Goal: Check status: Check status

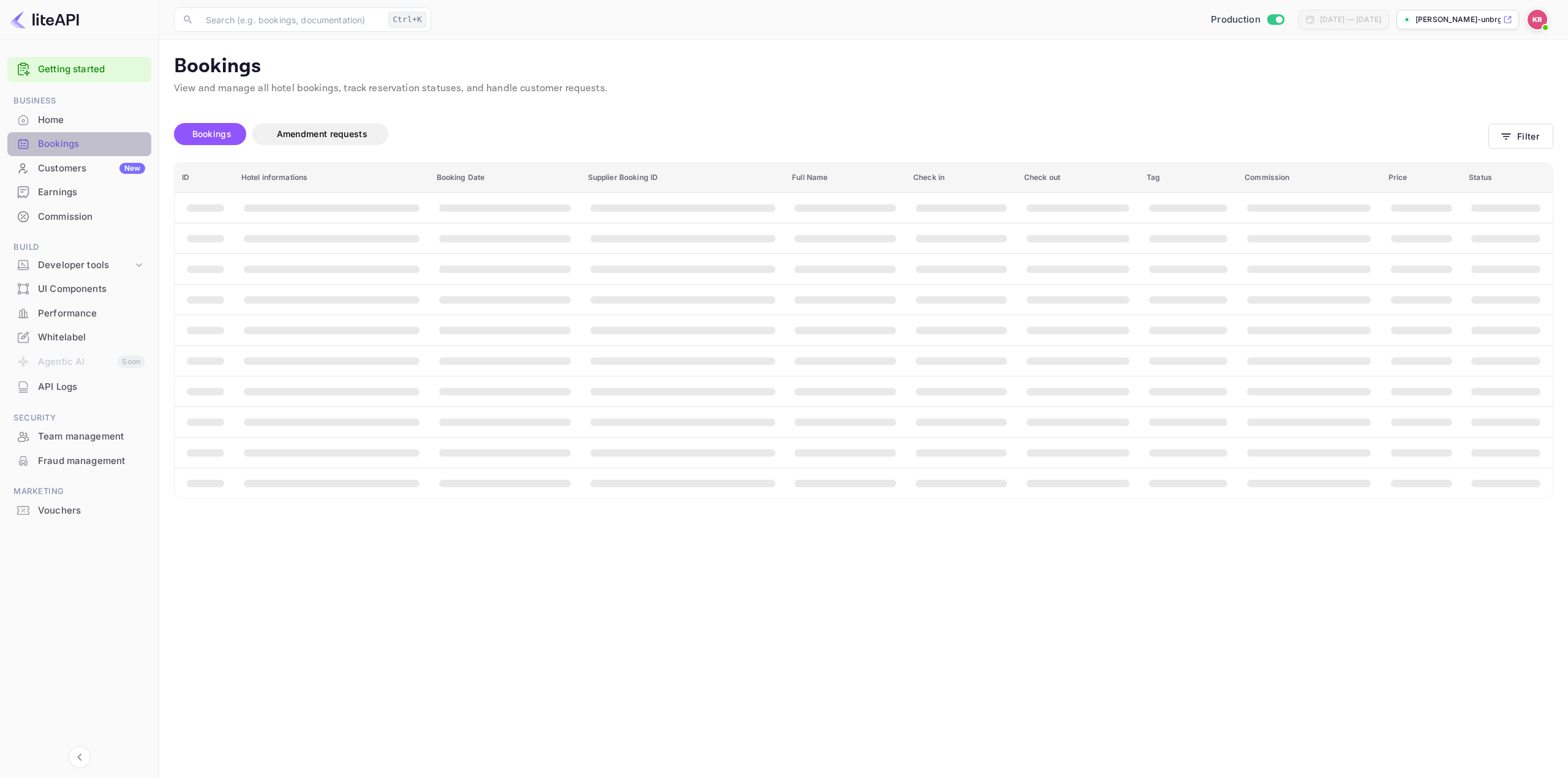
click at [74, 145] on div "Bookings" at bounding box center [91, 144] width 107 height 14
click at [1522, 134] on button "Filter" at bounding box center [1520, 136] width 65 height 25
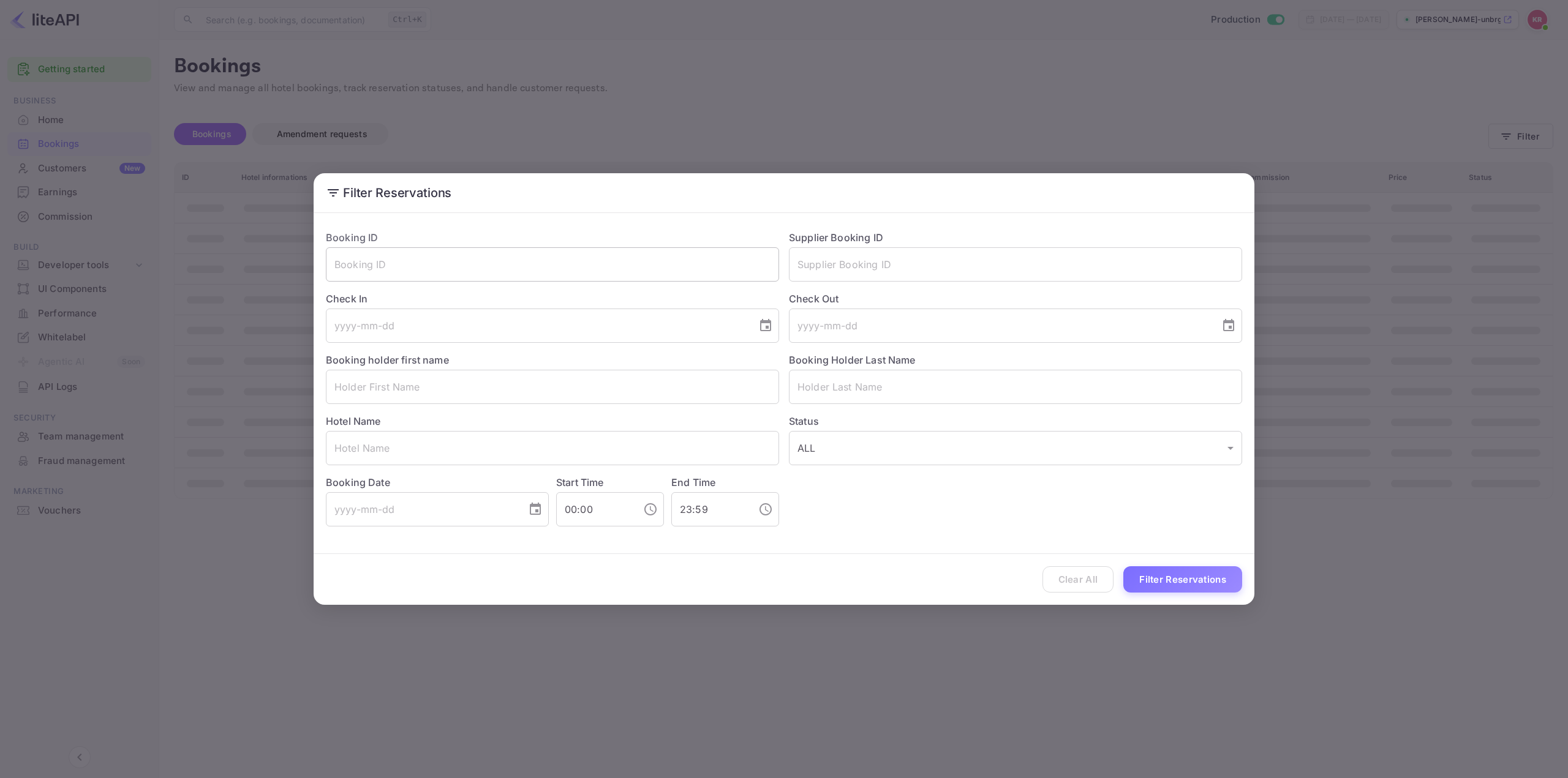
click at [523, 264] on input "text" at bounding box center [552, 264] width 453 height 34
paste input "xw5-uaQad"
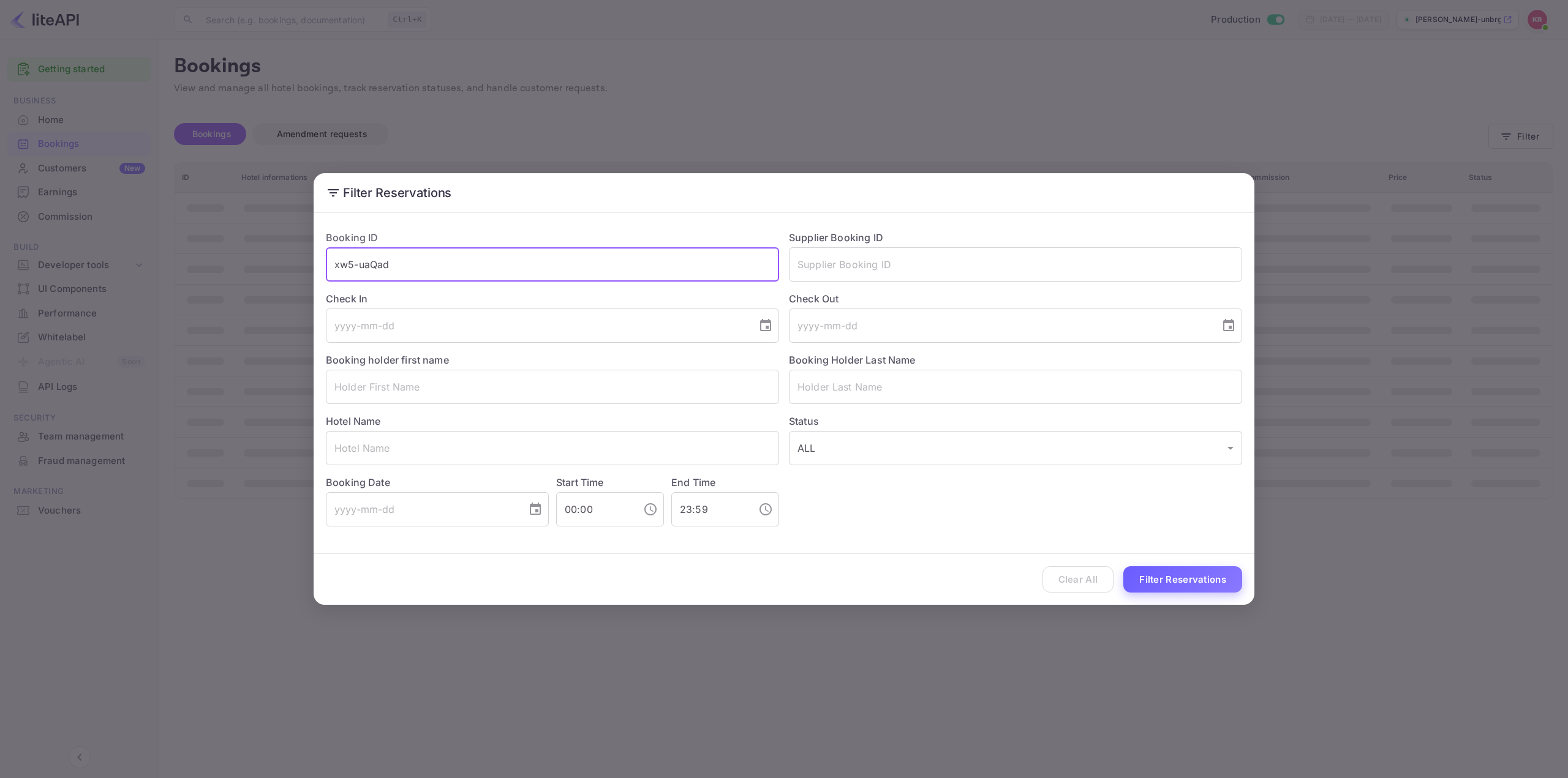
type input "xw5-uaQad"
click at [1190, 584] on button "Filter Reservations" at bounding box center [1182, 579] width 119 height 26
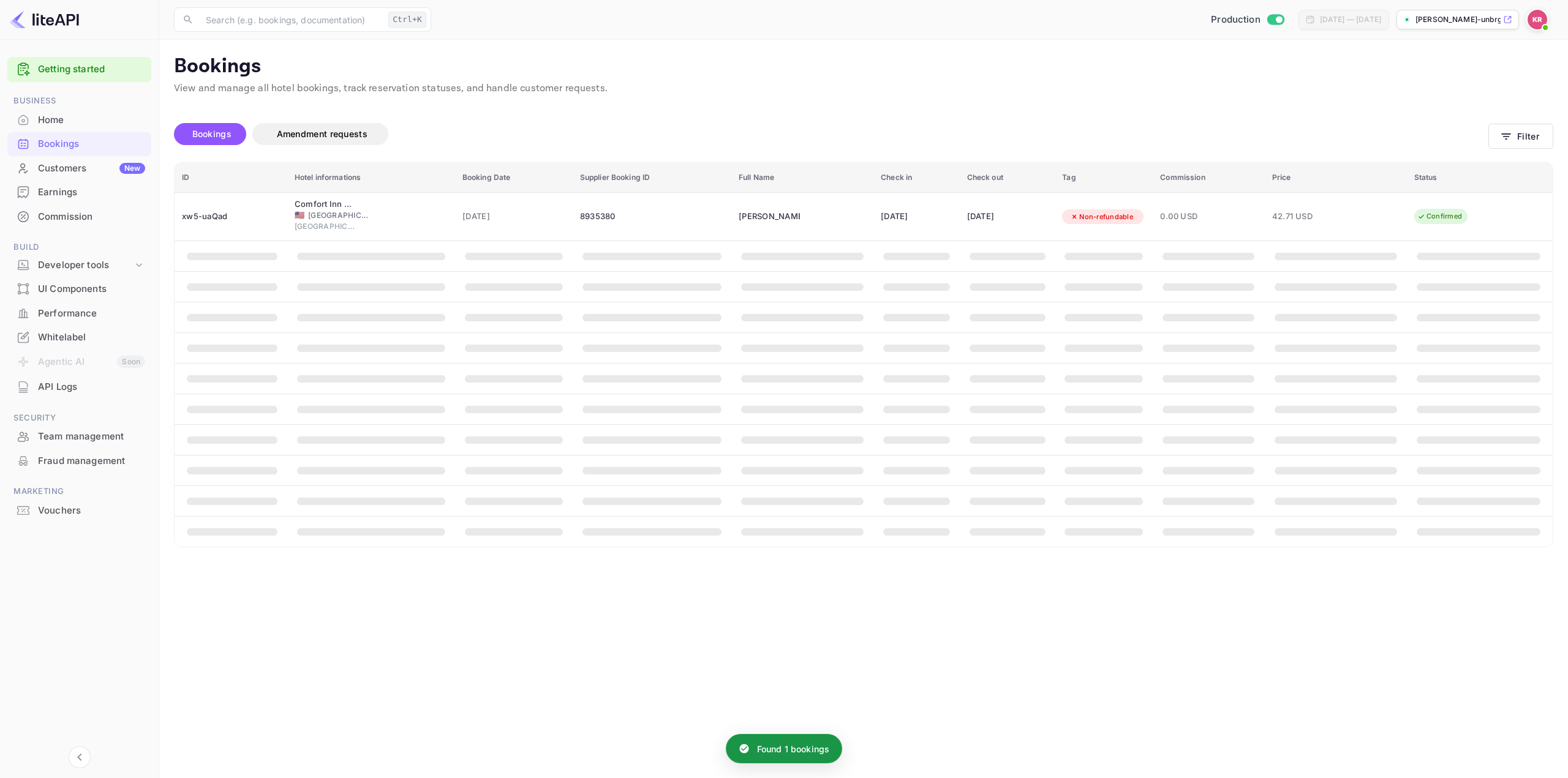
click at [1441, 475] on span "booking table" at bounding box center [1478, 470] width 124 height 8
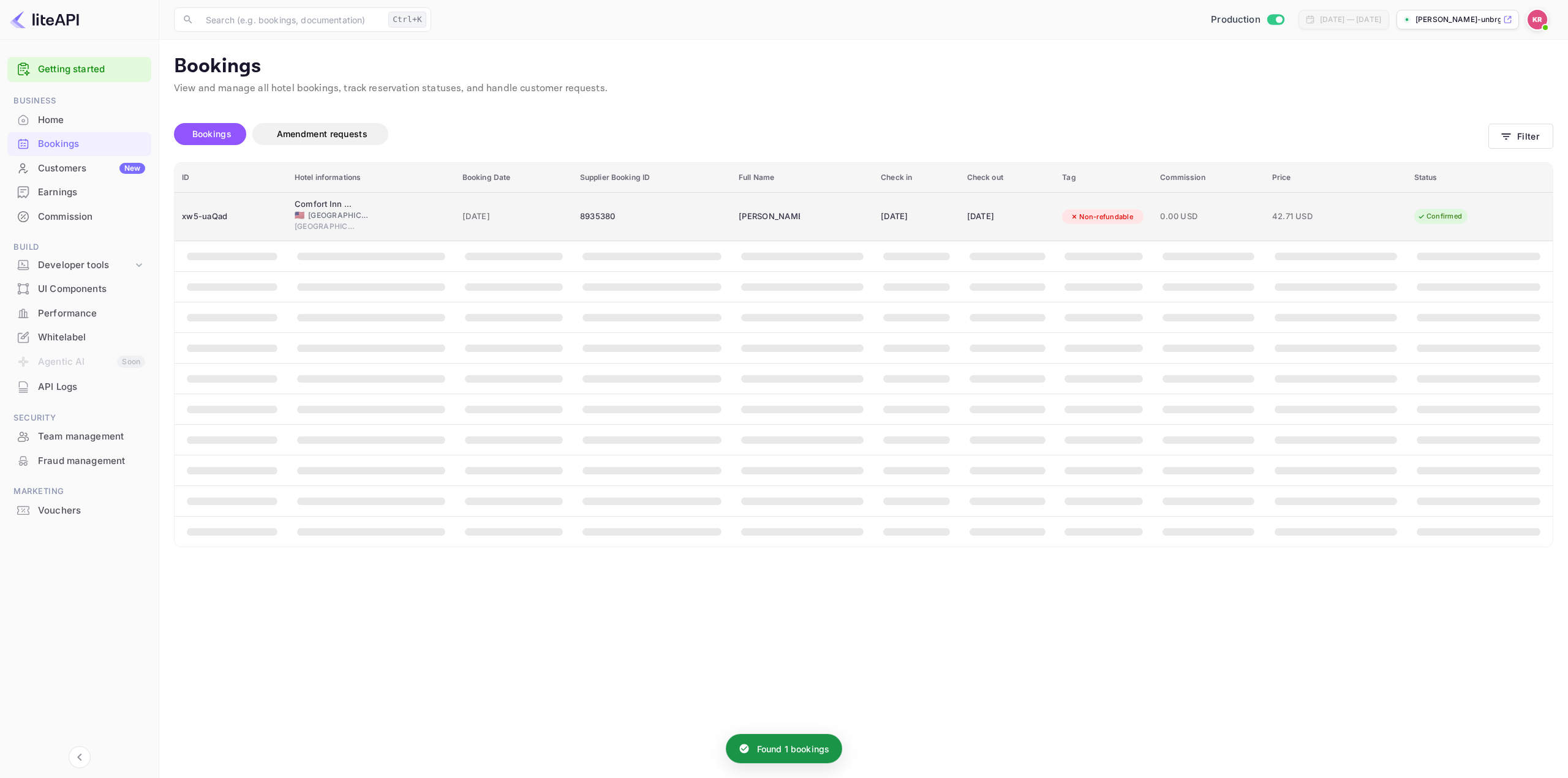
click at [994, 213] on div "[DATE]" at bounding box center [1008, 217] width 81 height 20
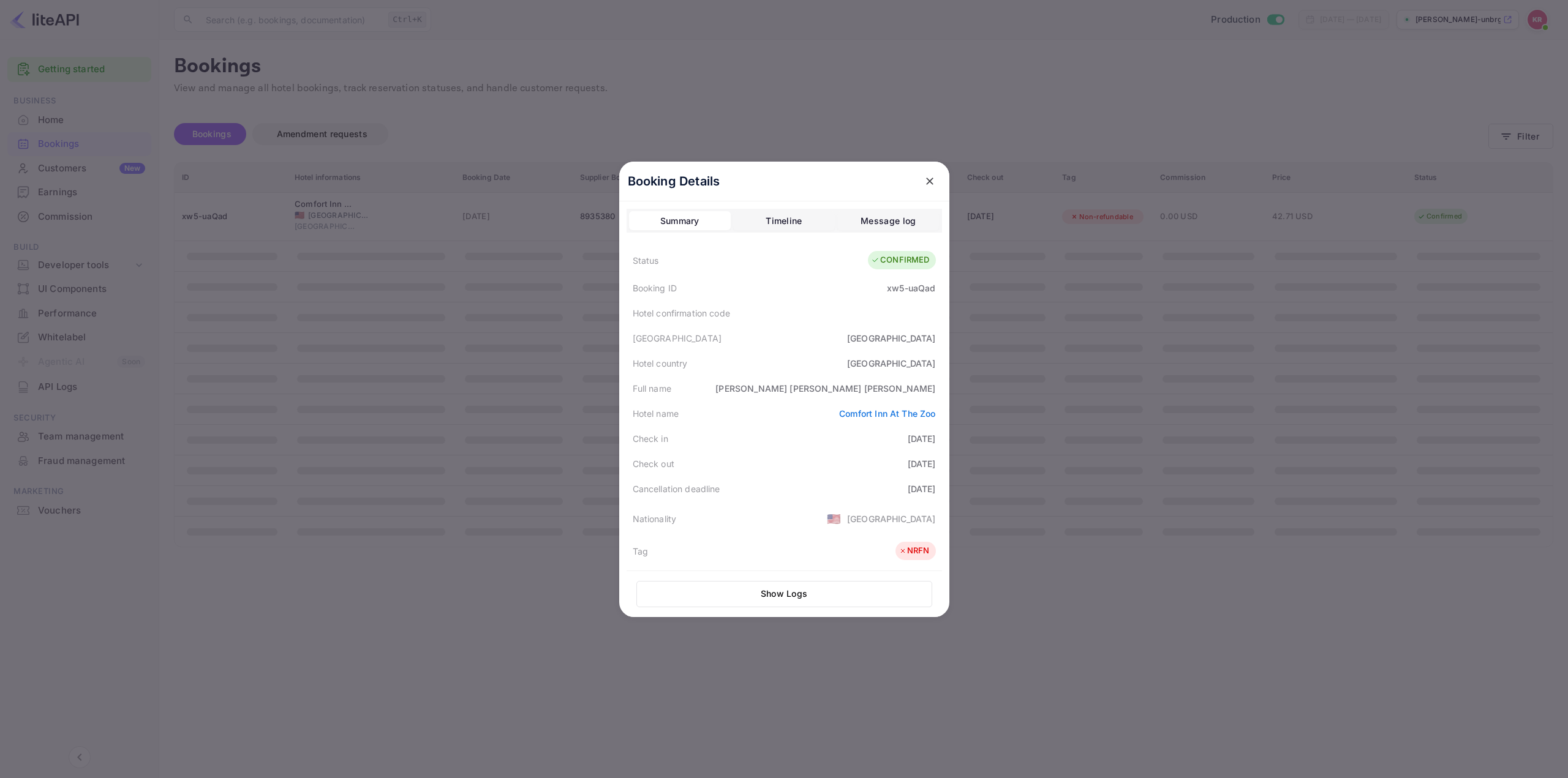
click at [810, 435] on div "Check in [DATE]" at bounding box center [785, 438] width 316 height 25
click at [843, 411] on link "Comfort Inn At The Zoo" at bounding box center [887, 414] width 96 height 11
click at [795, 333] on div "[GEOGRAPHIC_DATA]" at bounding box center [785, 337] width 316 height 25
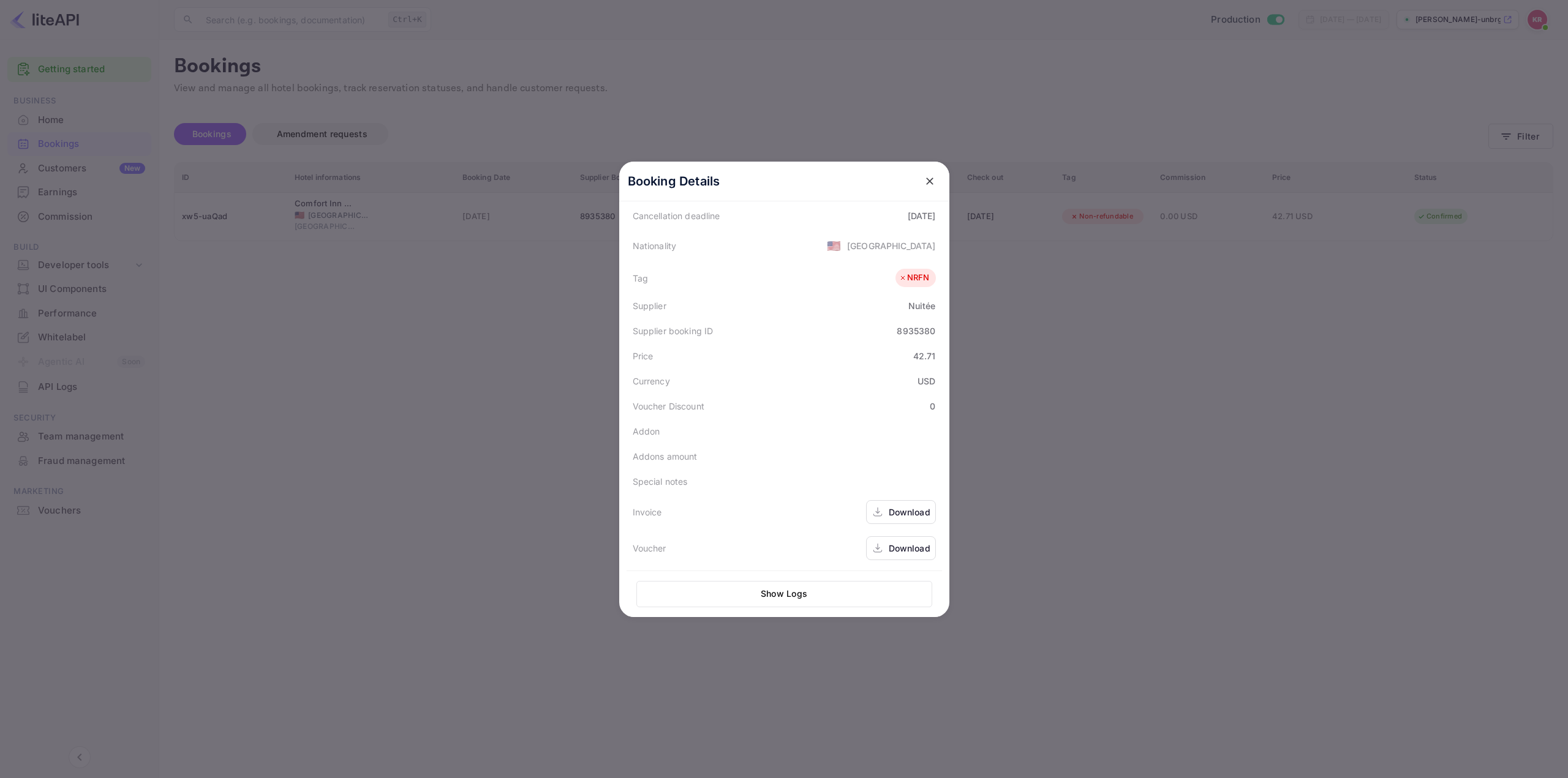
scroll to position [274, 0]
click at [910, 551] on div "Download" at bounding box center [909, 548] width 42 height 13
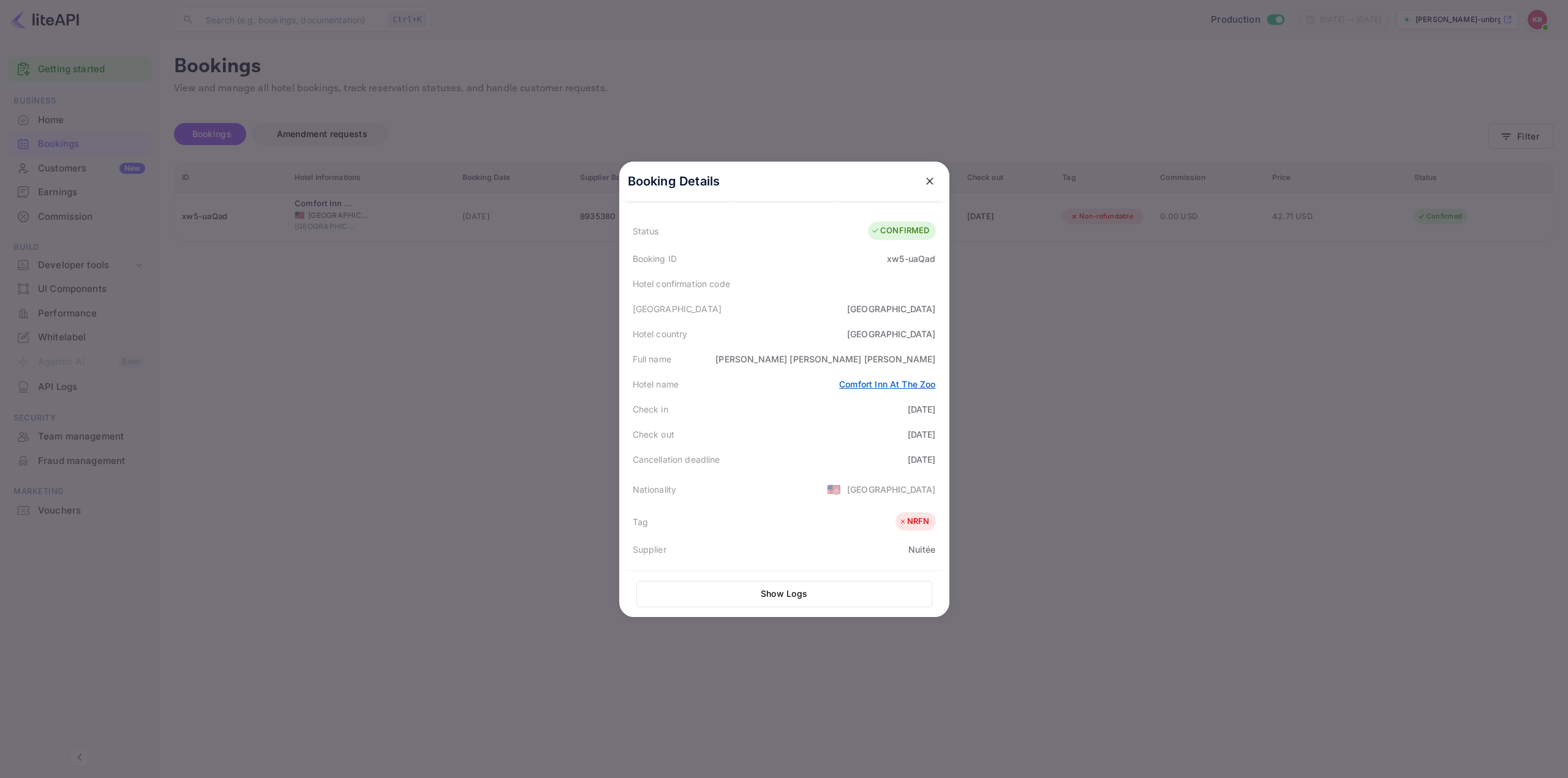
scroll to position [29, 0]
drag, startPoint x: 858, startPoint y: 386, endPoint x: 933, endPoint y: 387, distance: 75.0
click at [933, 387] on div "Hotel name [GEOGRAPHIC_DATA] At The Zoo" at bounding box center [785, 384] width 316 height 25
copy link "Comfort Inn At The Zoo"
click at [1161, 369] on div at bounding box center [784, 389] width 1568 height 778
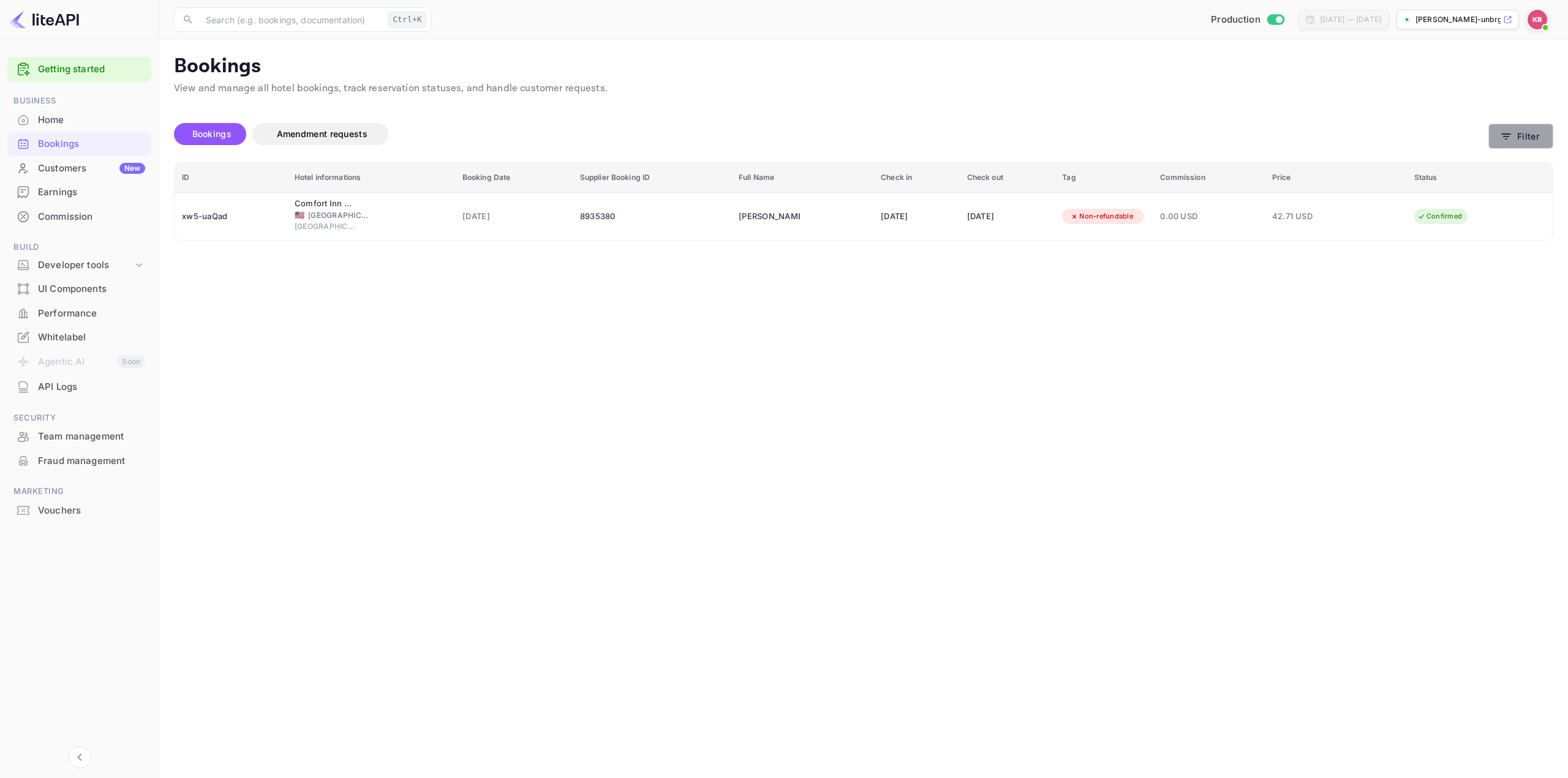
click at [1500, 136] on icon "button" at bounding box center [1505, 136] width 12 height 12
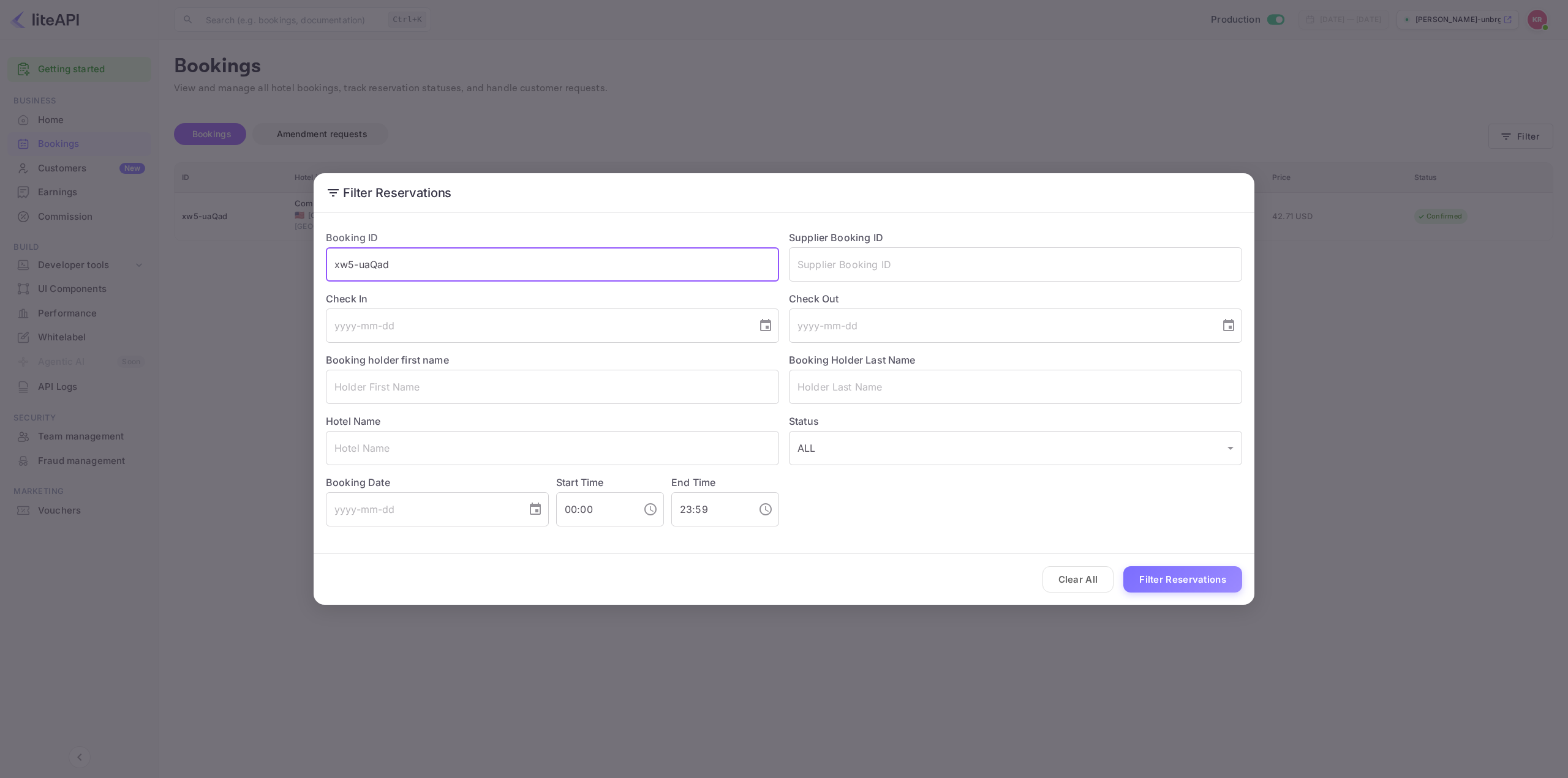
paste input "ijoTYX5x"
drag, startPoint x: 387, startPoint y: 264, endPoint x: 38, endPoint y: 269, distance: 349.0
click at [60, 268] on div "Filter Reservations Booking ID xw5-uaQad ​ Supplier Booking ID ​ Check In ​ Che…" at bounding box center [784, 389] width 1568 height 778
type input "xijoTYX5x"
click at [1166, 578] on button "Filter Reservations" at bounding box center [1182, 579] width 119 height 26
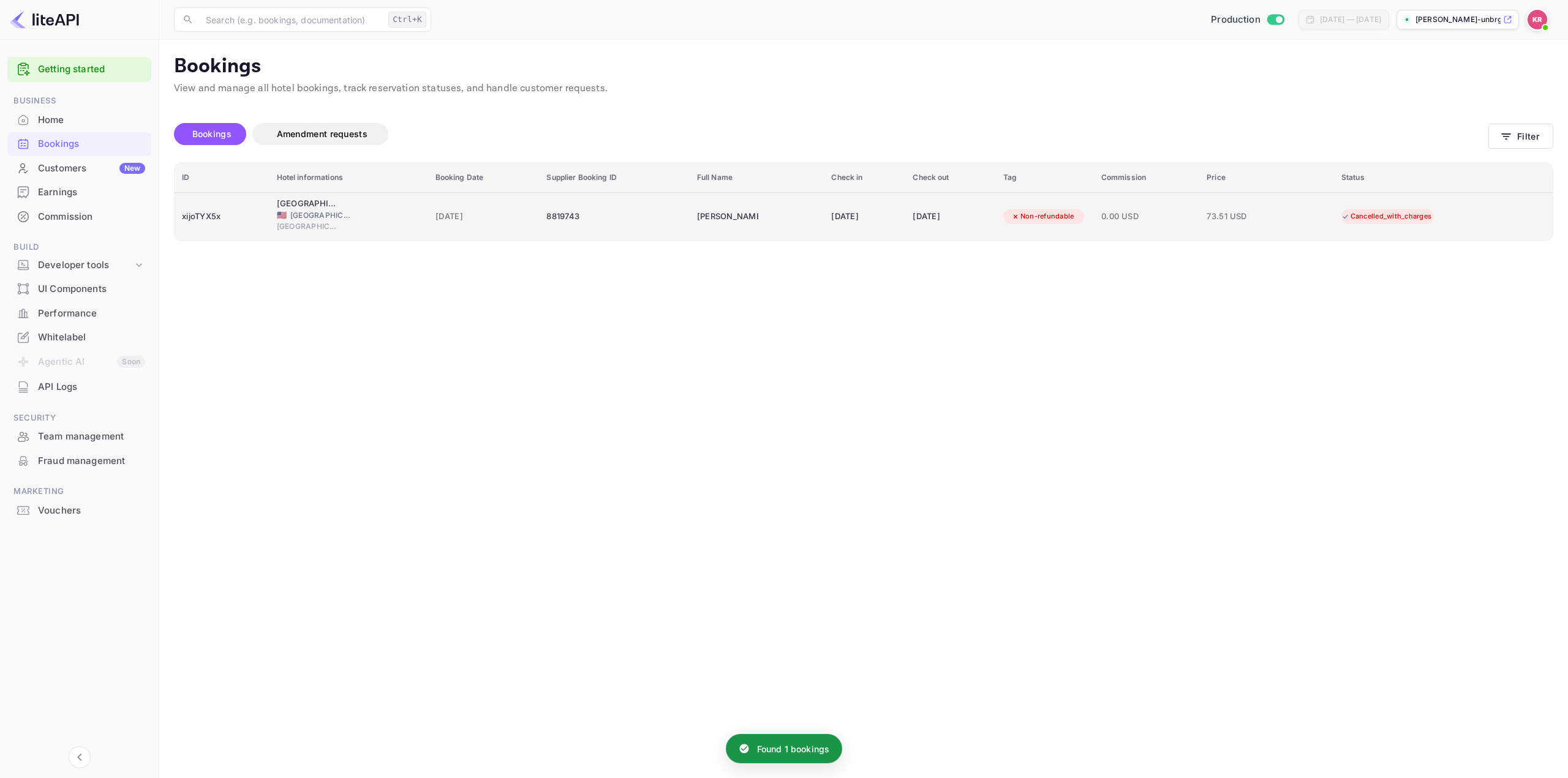
click at [944, 209] on div "[DATE]" at bounding box center [950, 217] width 75 height 20
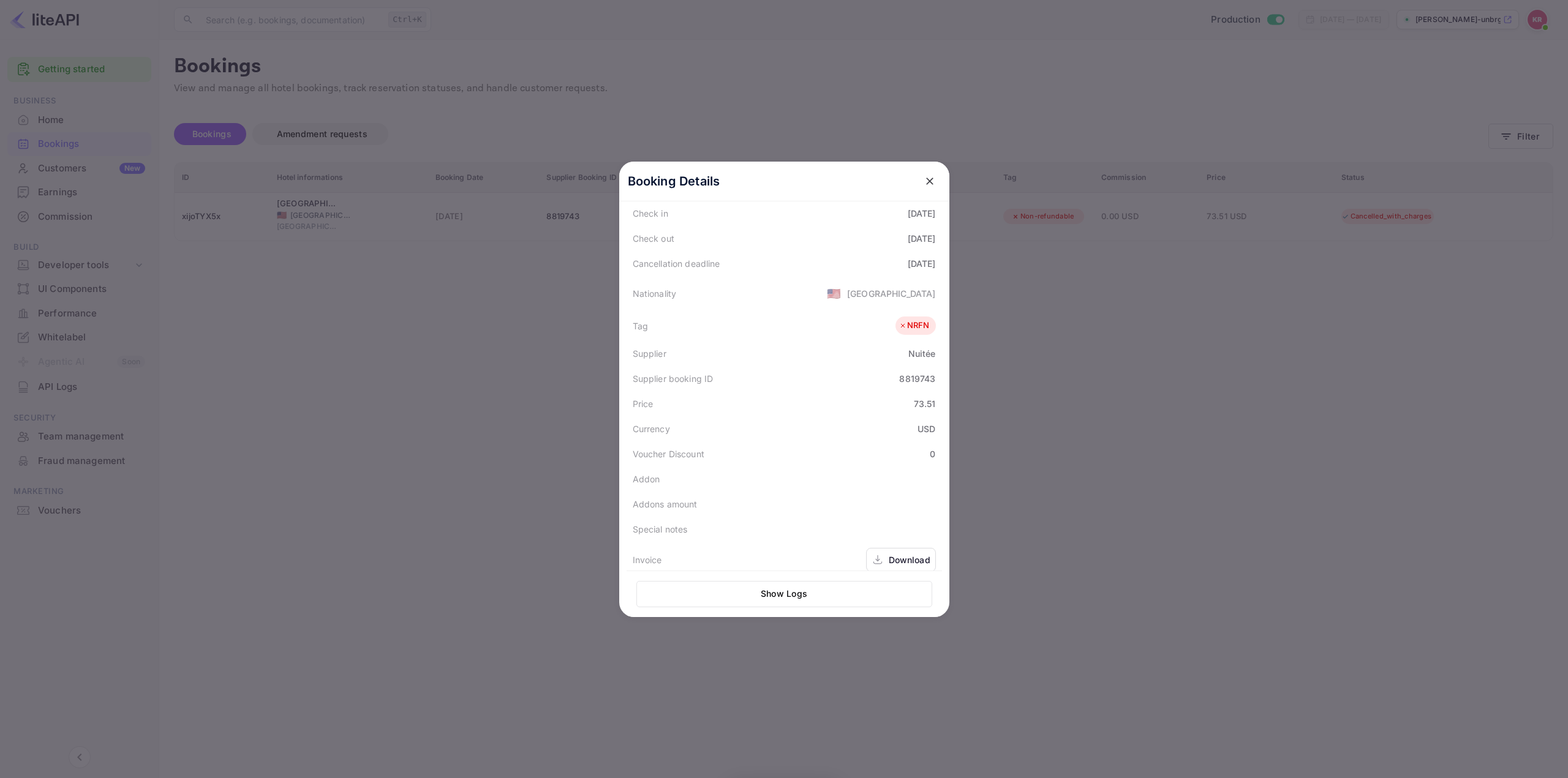
scroll to position [245, 0]
click at [1136, 436] on div at bounding box center [784, 389] width 1568 height 778
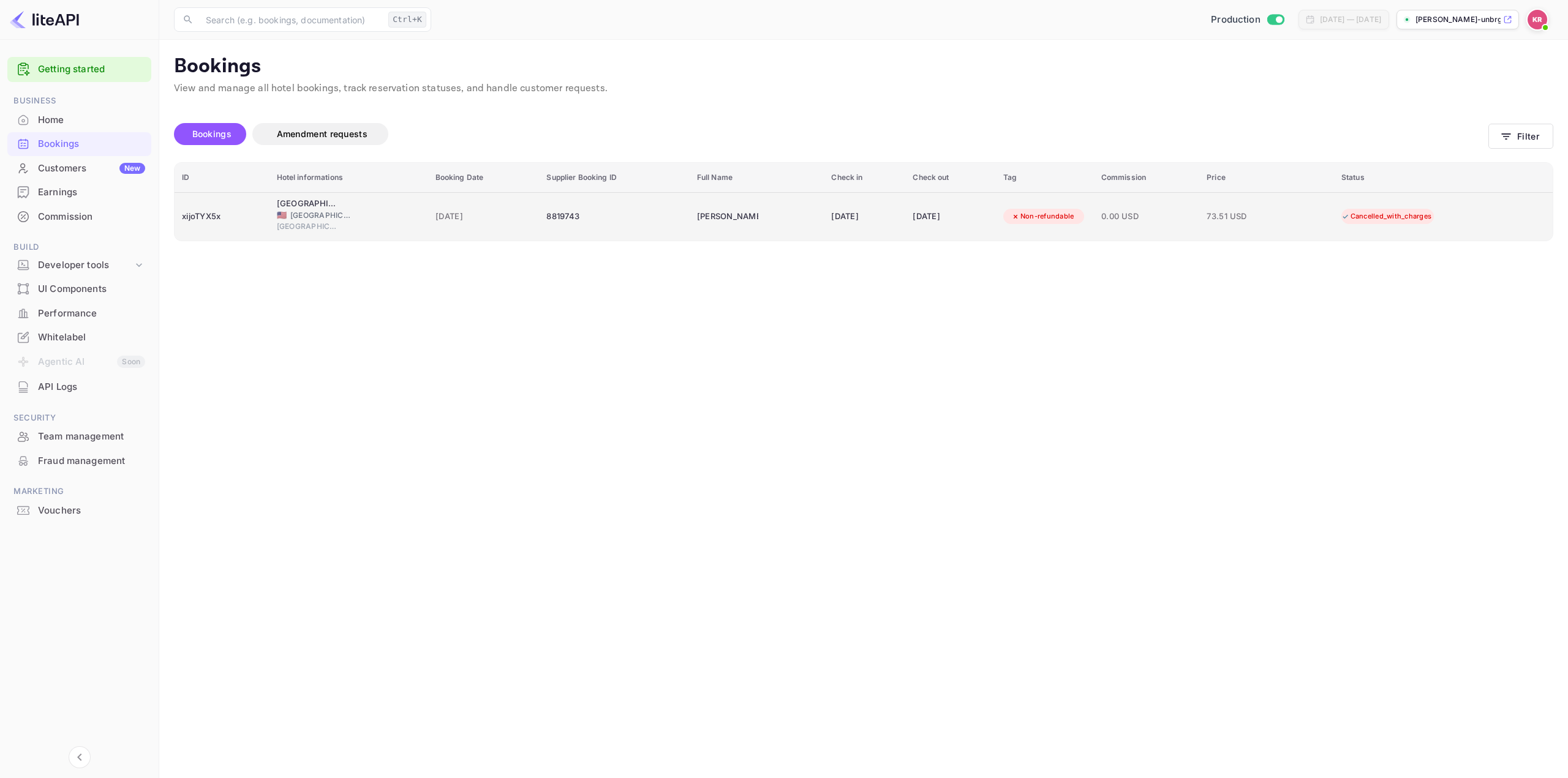
click at [786, 223] on td "[PERSON_NAME]" at bounding box center [757, 217] width 135 height 48
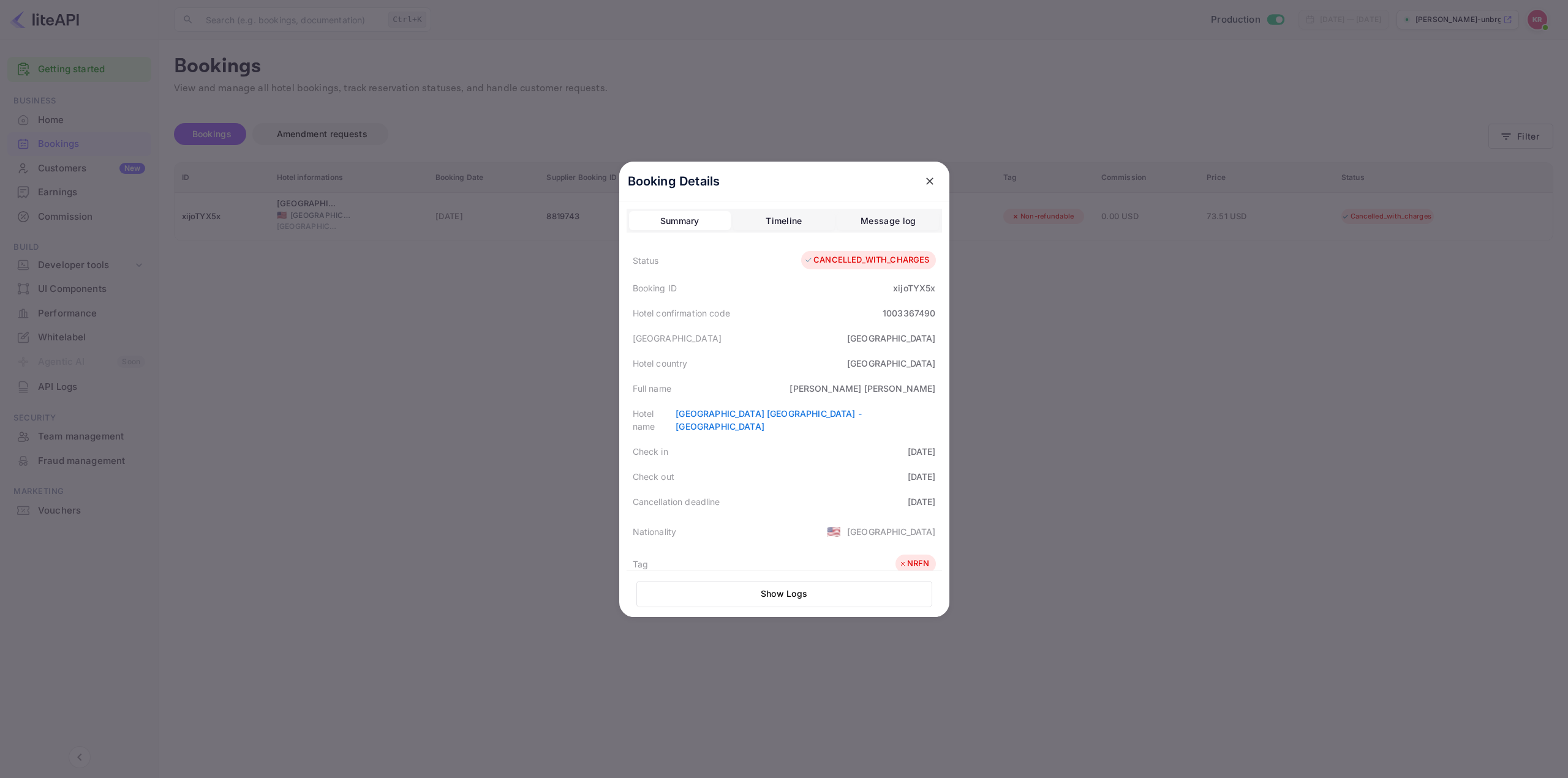
click at [1011, 376] on div at bounding box center [784, 389] width 1568 height 778
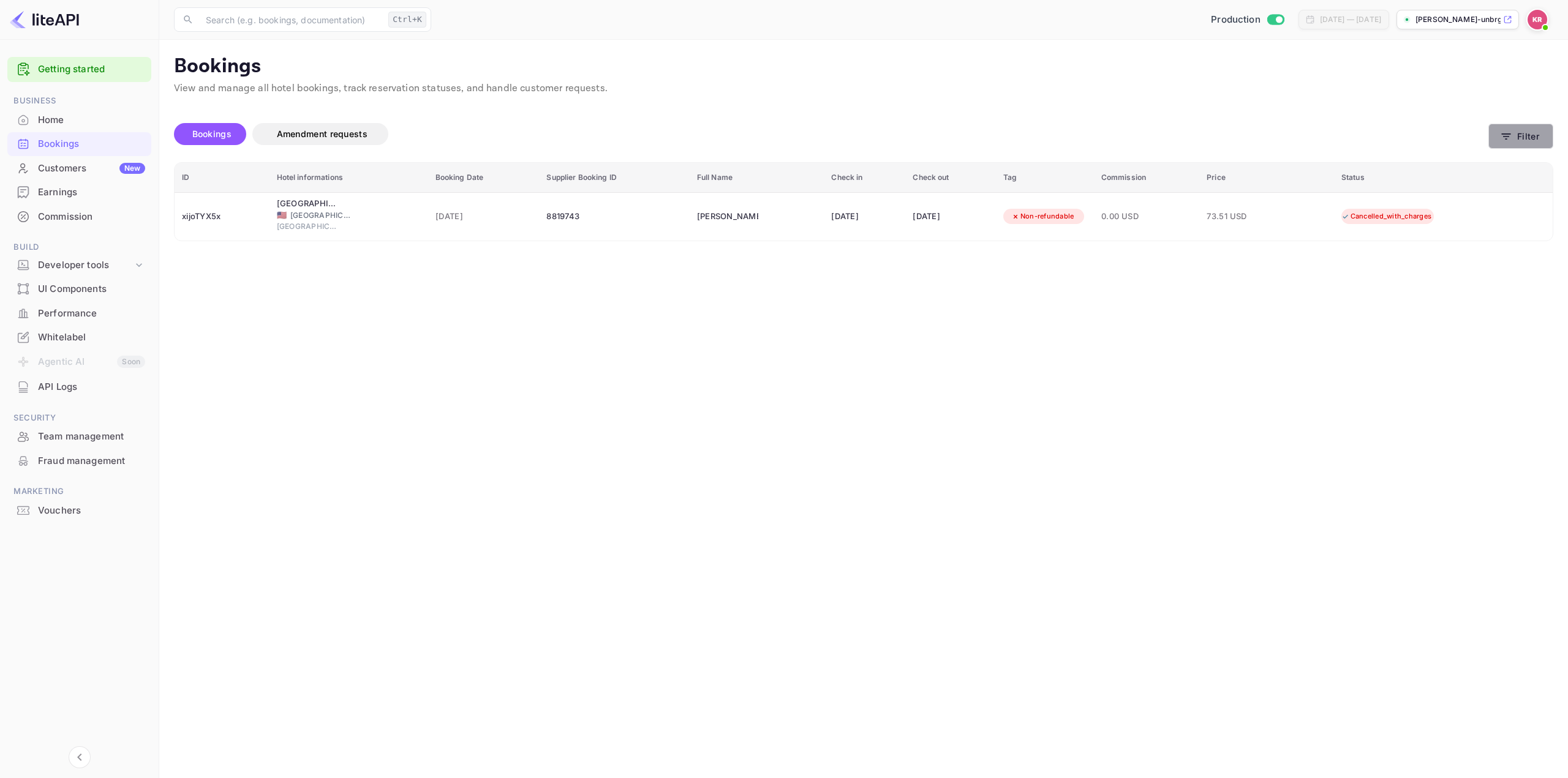
click at [1505, 144] on button "Filter" at bounding box center [1520, 136] width 65 height 25
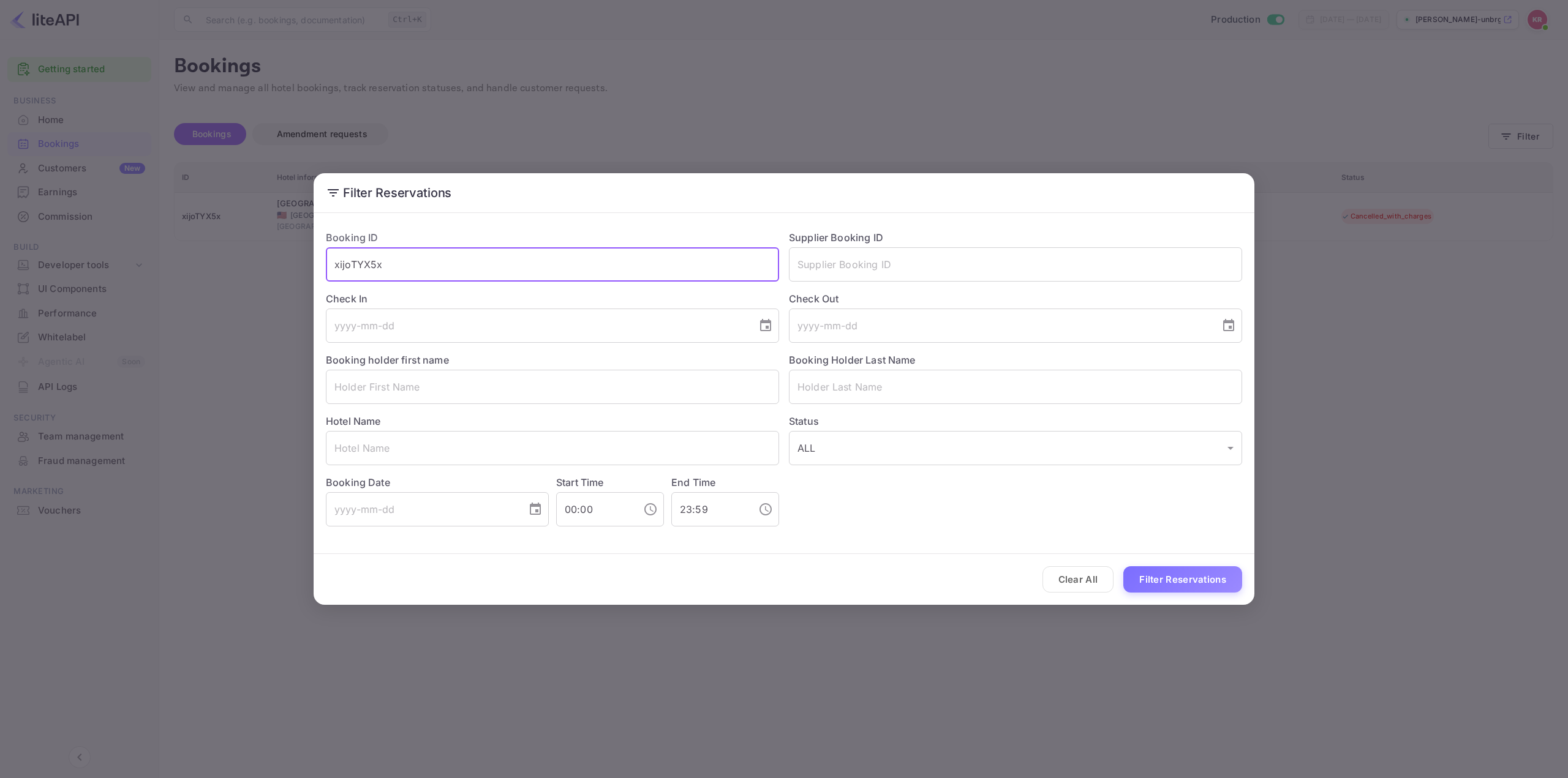
drag, startPoint x: 438, startPoint y: 266, endPoint x: 166, endPoint y: 269, distance: 272.0
click at [179, 270] on div "Filter Reservations Booking ID xijoTYX5x ​ Supplier Booking ID ​ Check In ​ Che…" at bounding box center [784, 389] width 1568 height 778
paste input "w5-uaQad"
type input "xw5-uaQad"
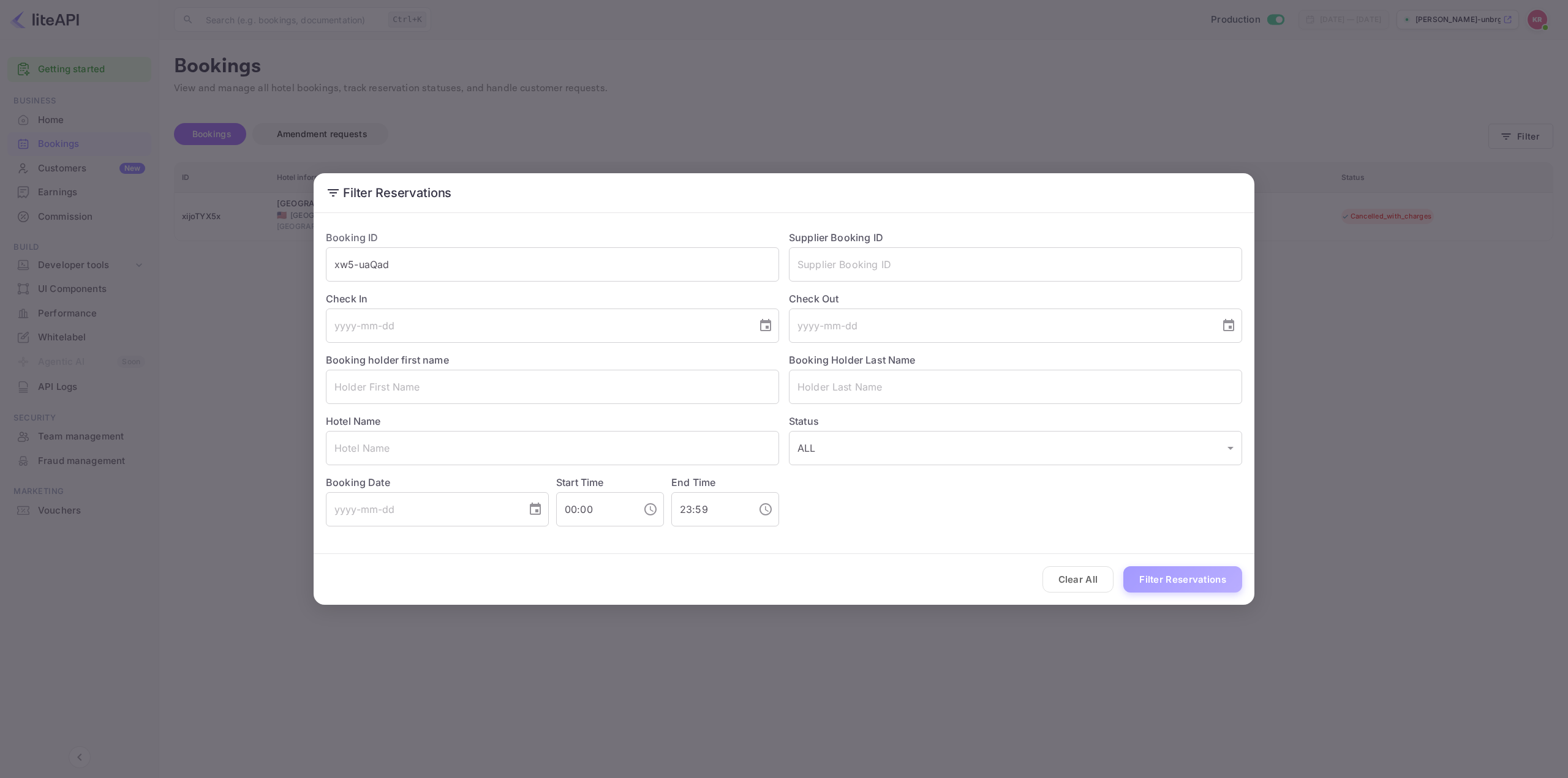
click at [1164, 583] on button "Filter Reservations" at bounding box center [1182, 579] width 119 height 26
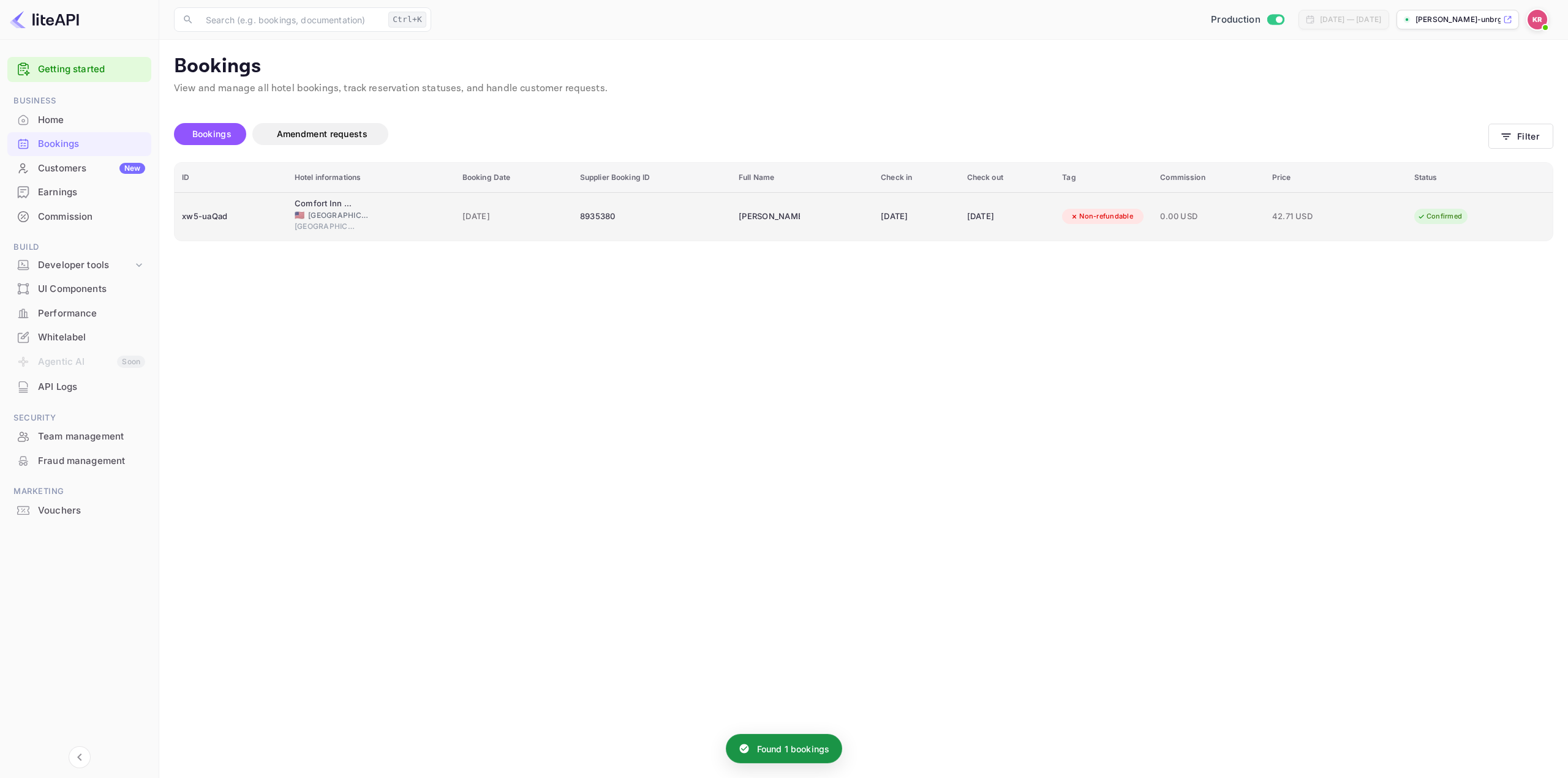
click at [1078, 217] on icon "booking table" at bounding box center [1074, 217] width 9 height 9
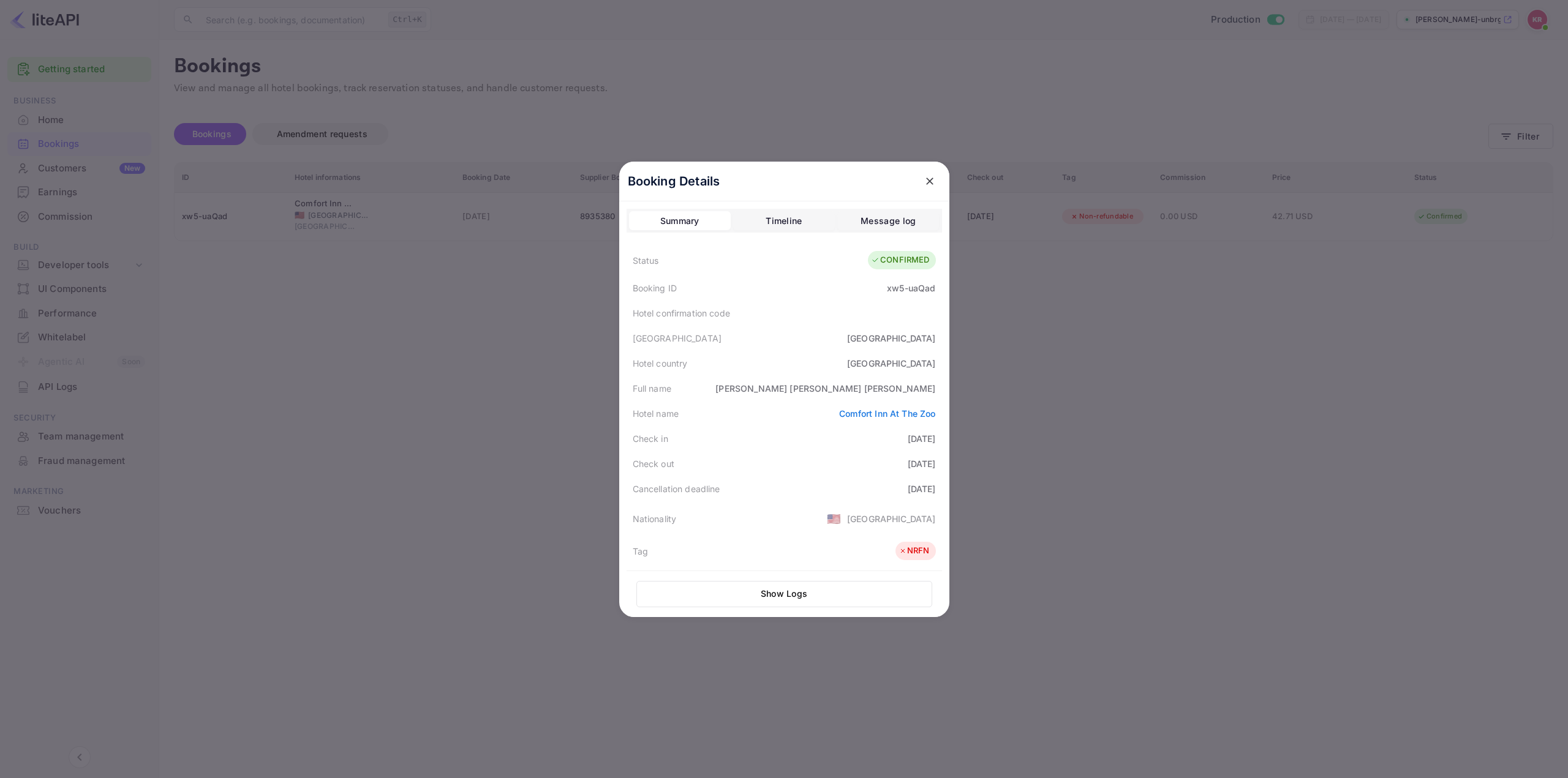
click at [1070, 246] on div at bounding box center [784, 389] width 1568 height 778
